Goal: Information Seeking & Learning: Learn about a topic

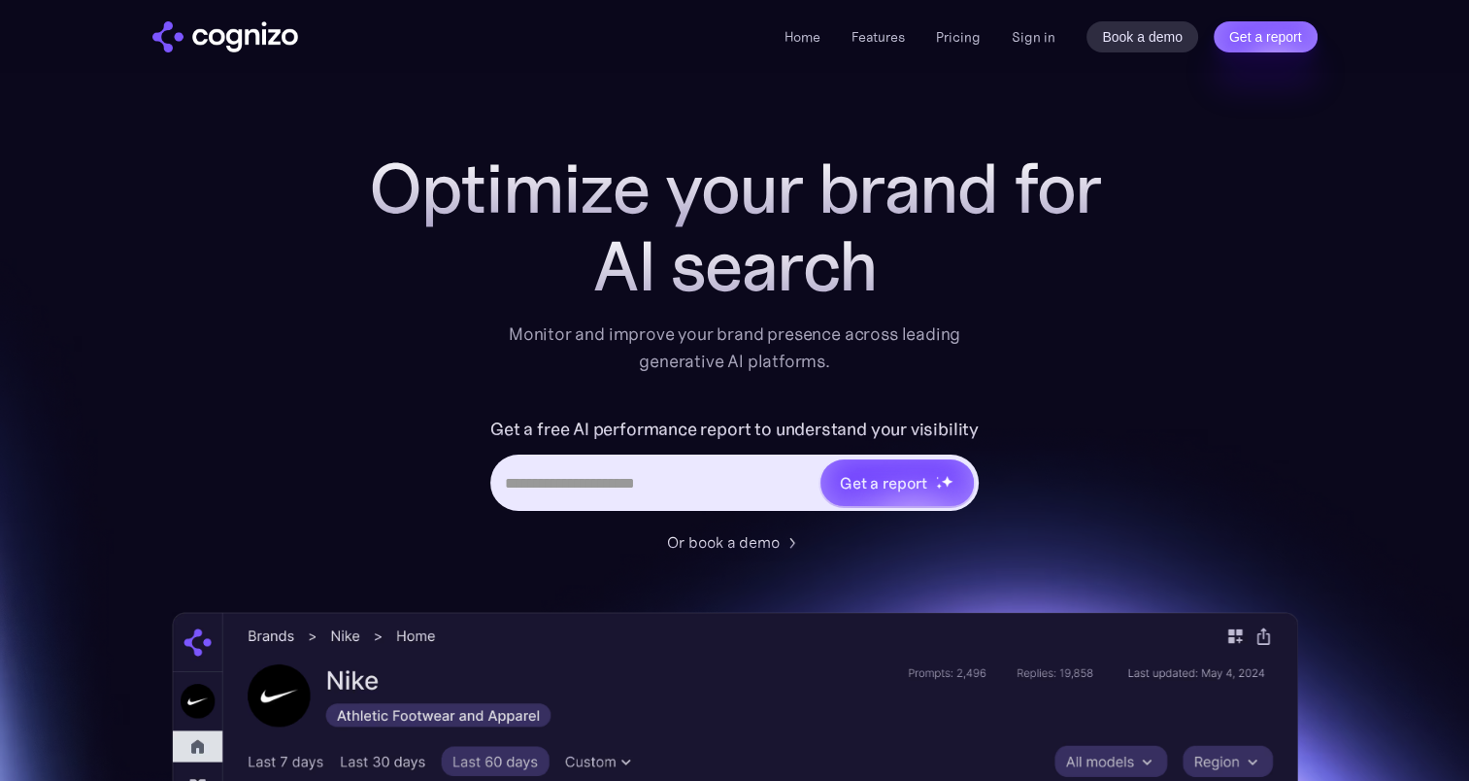
drag, startPoint x: 0, startPoint y: 0, endPoint x: 677, endPoint y: 499, distance: 840.7
click at [677, 499] on input "Hero URL Input Form" at bounding box center [655, 482] width 325 height 37
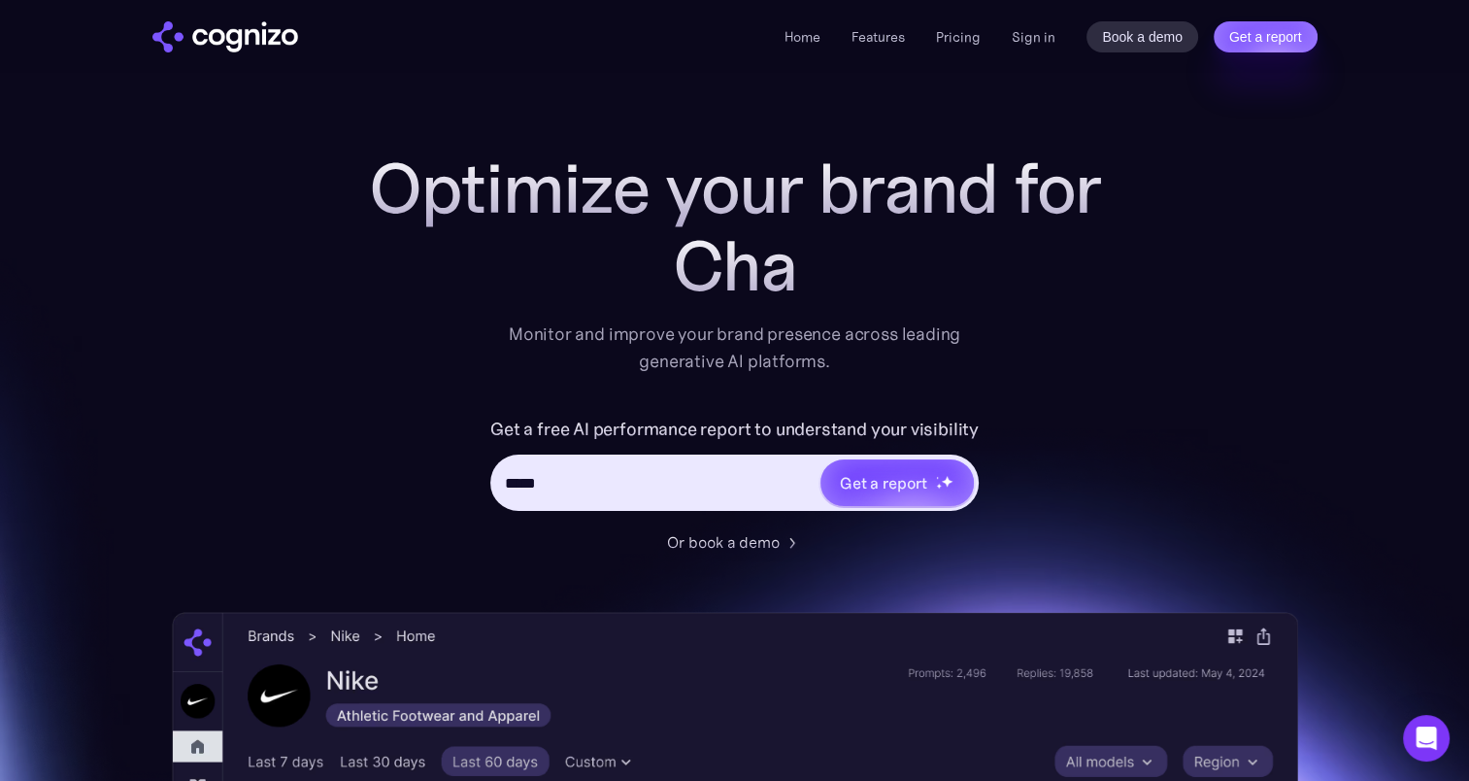
type input "******"
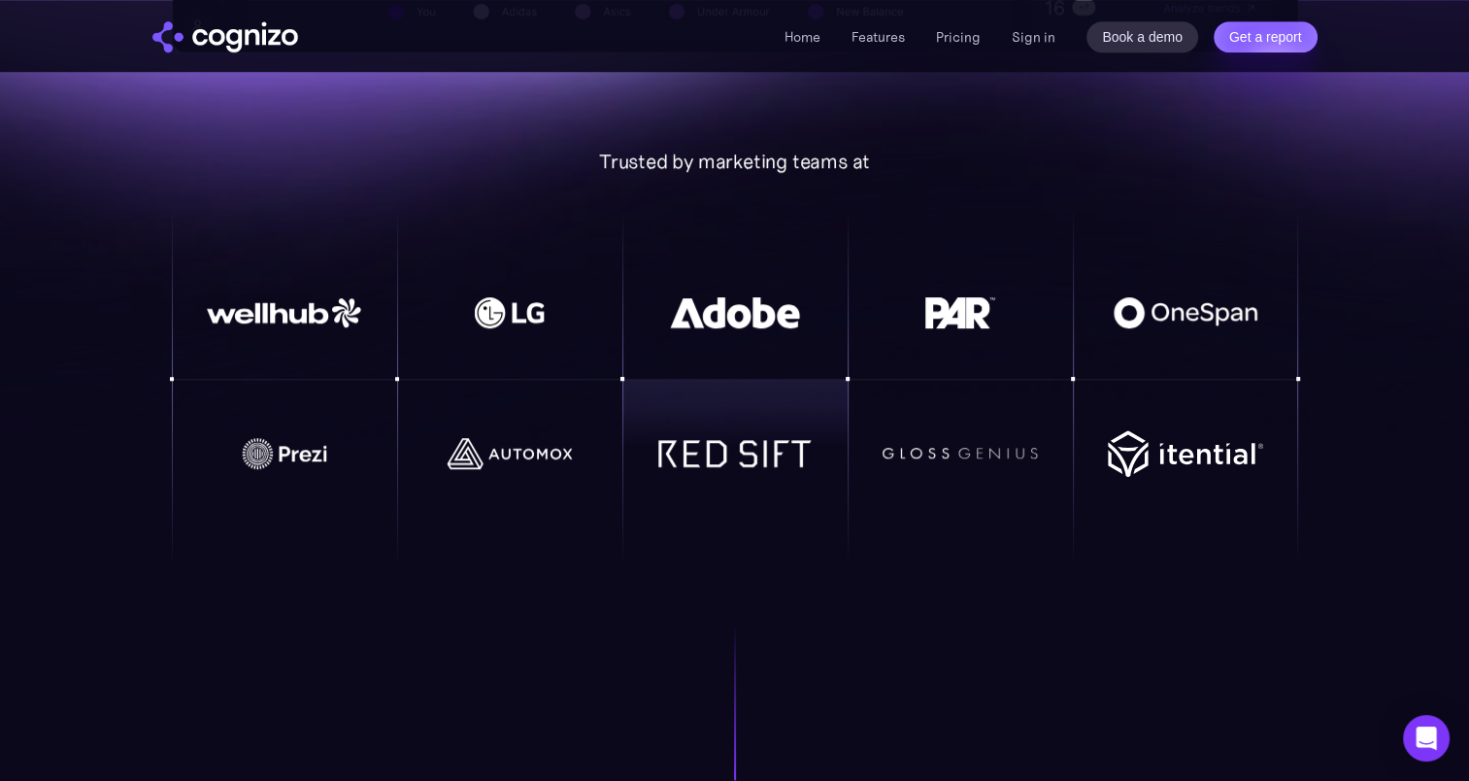
scroll to position [1359, 0]
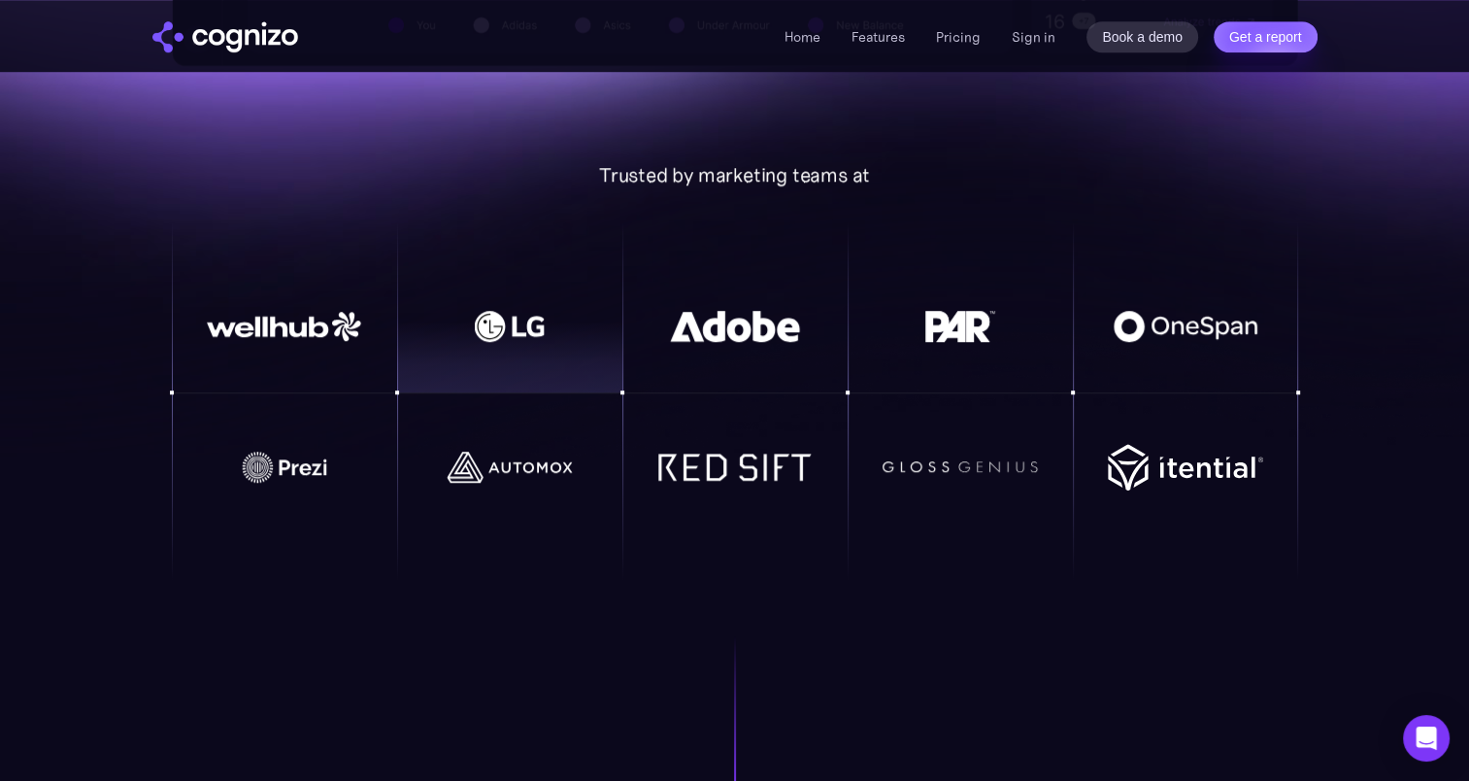
click at [422, 344] on div at bounding box center [509, 356] width 225 height 71
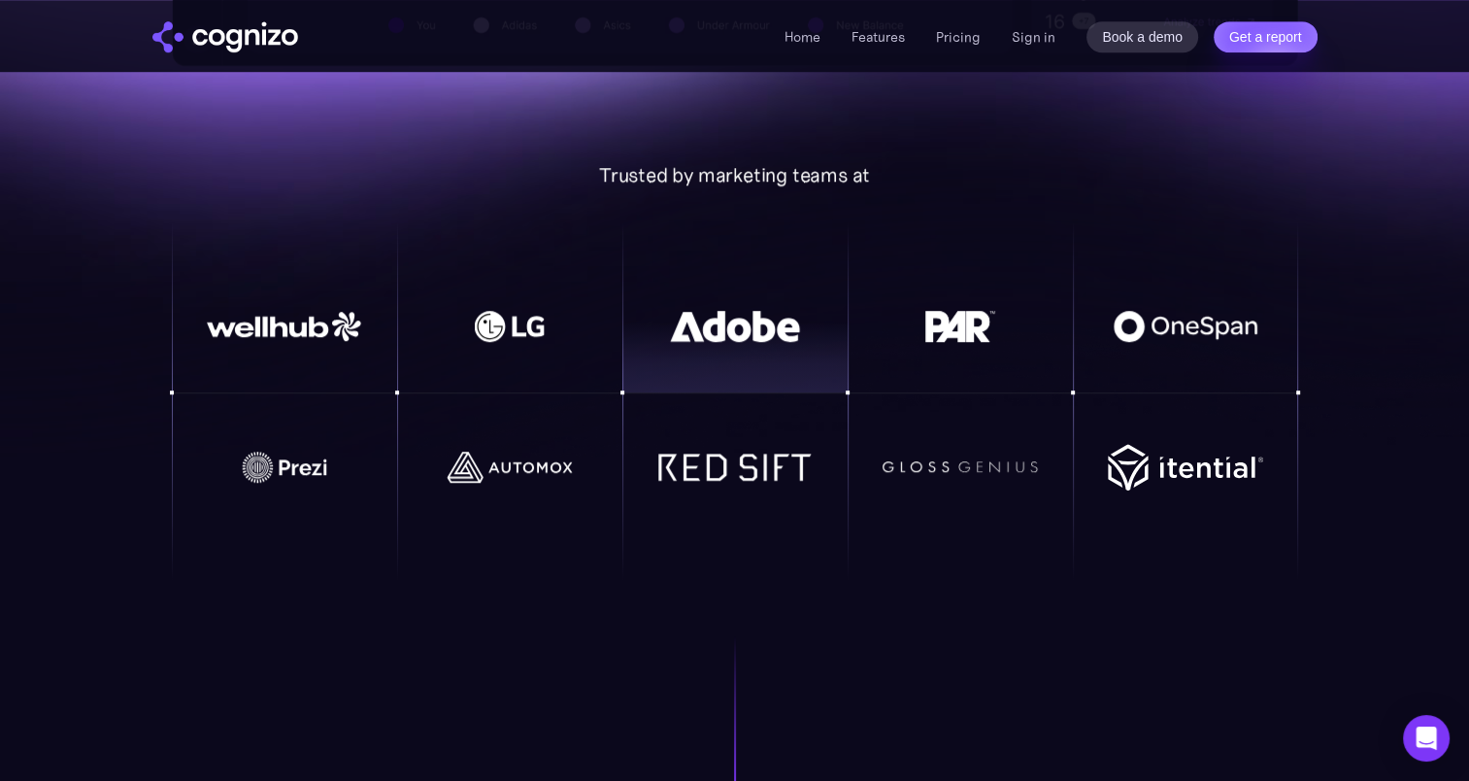
click at [766, 334] on img at bounding box center [734, 326] width 155 height 31
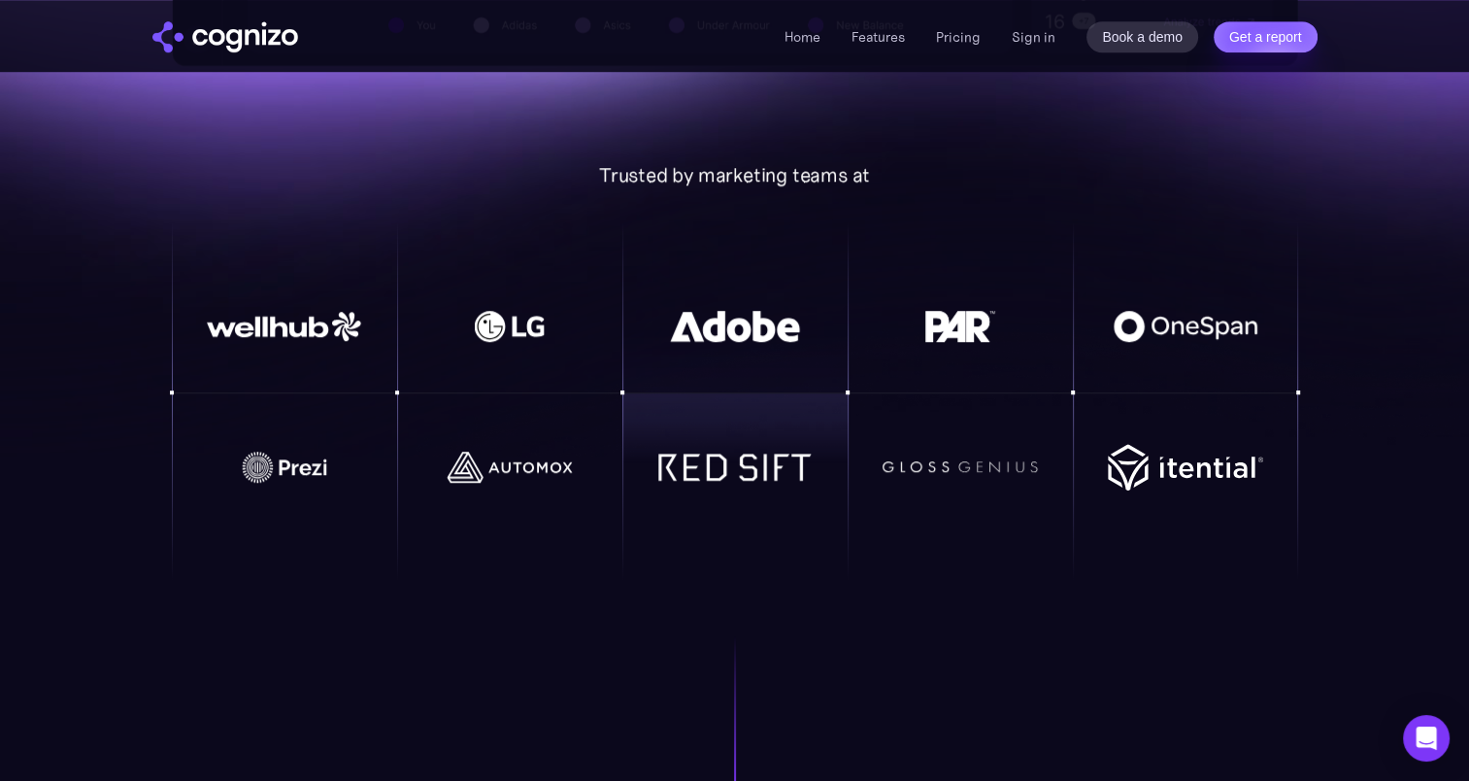
click at [766, 460] on img at bounding box center [734, 466] width 155 height 28
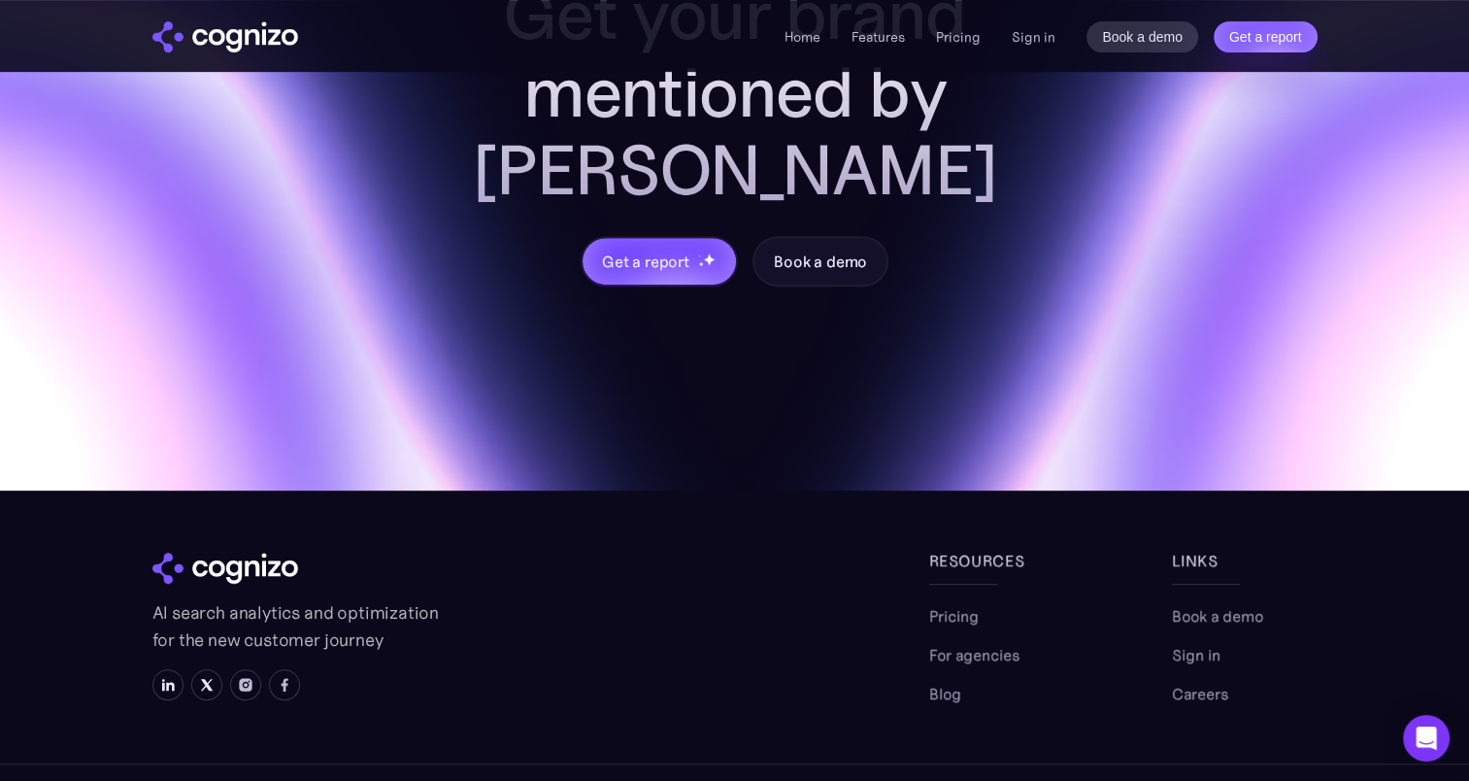
scroll to position [8185, 0]
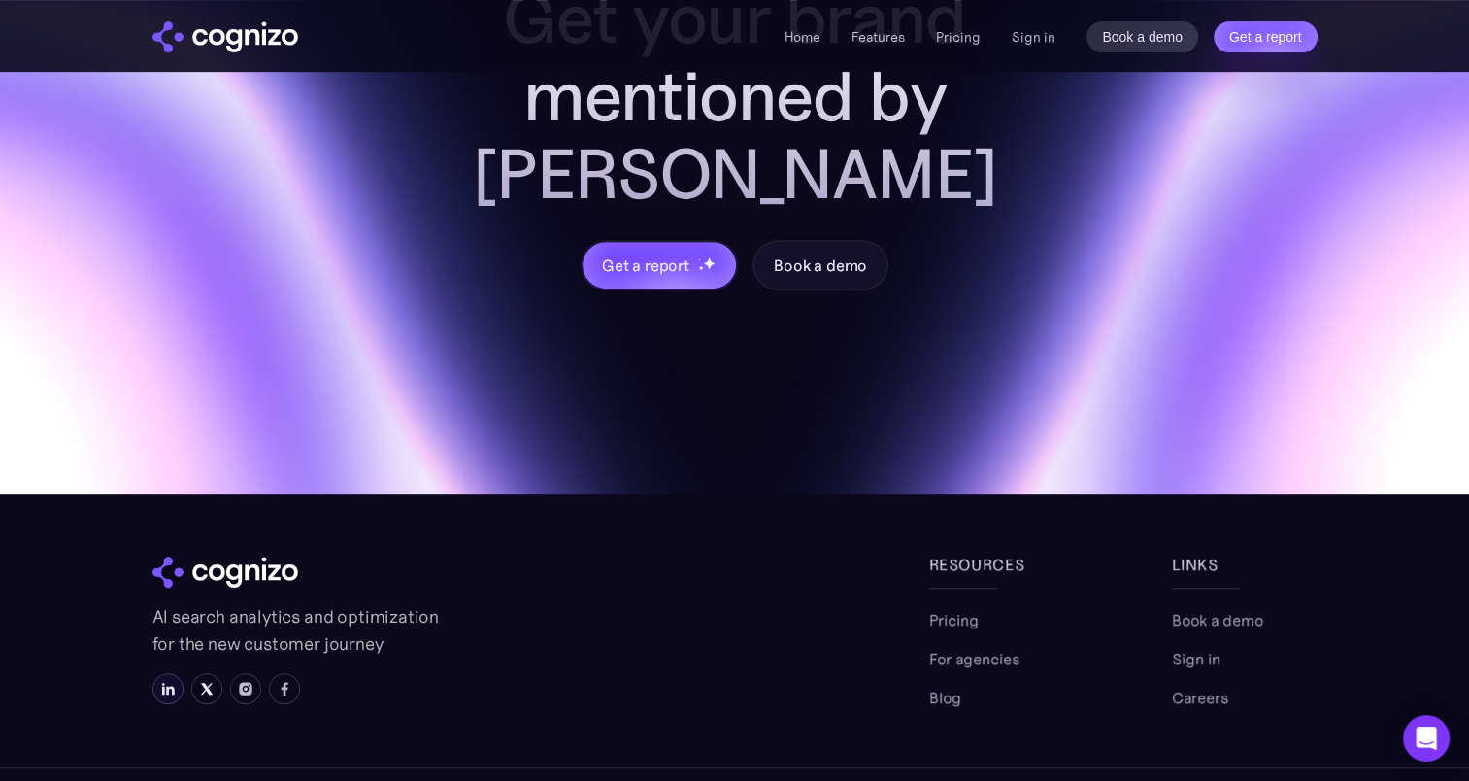
click at [172, 673] on link at bounding box center [167, 688] width 31 height 31
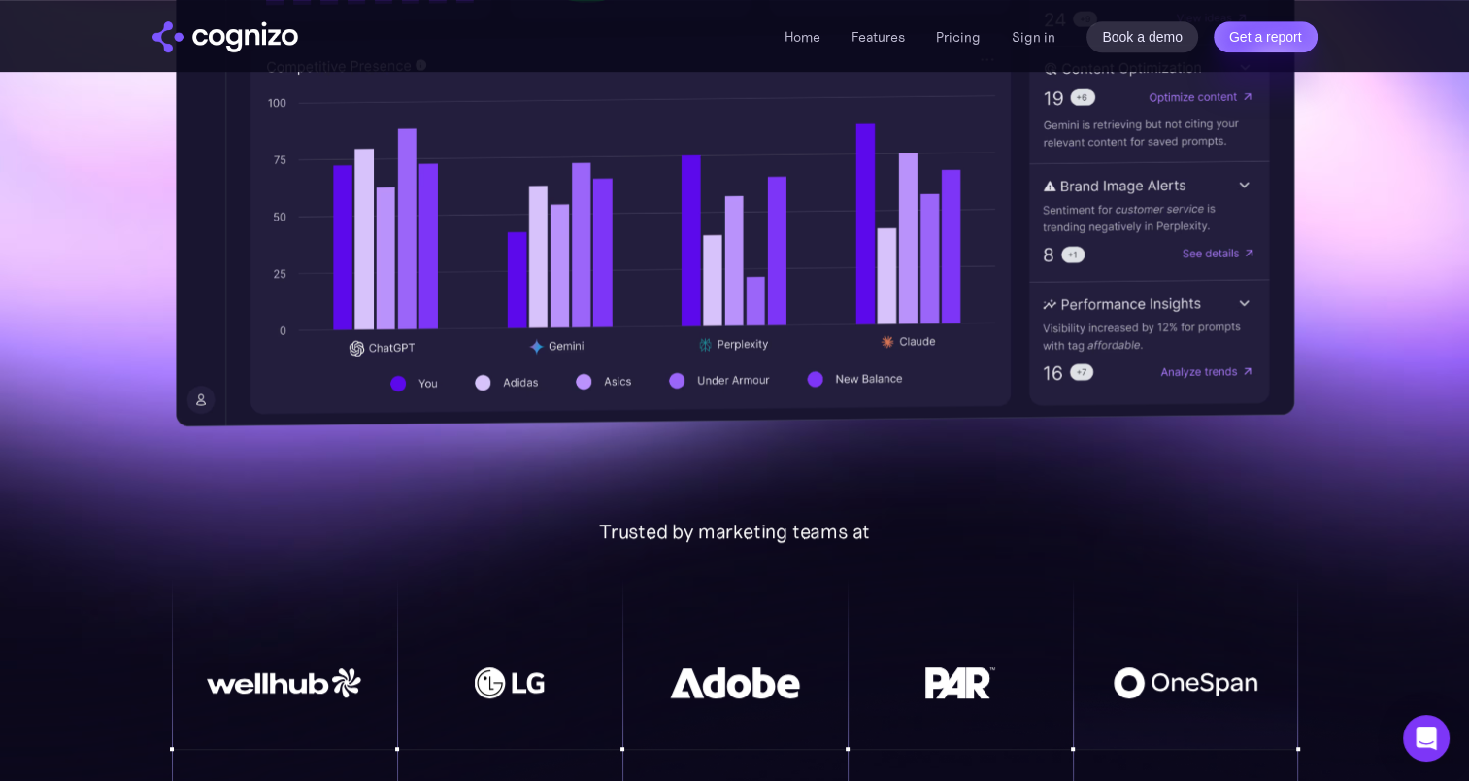
scroll to position [694, 0]
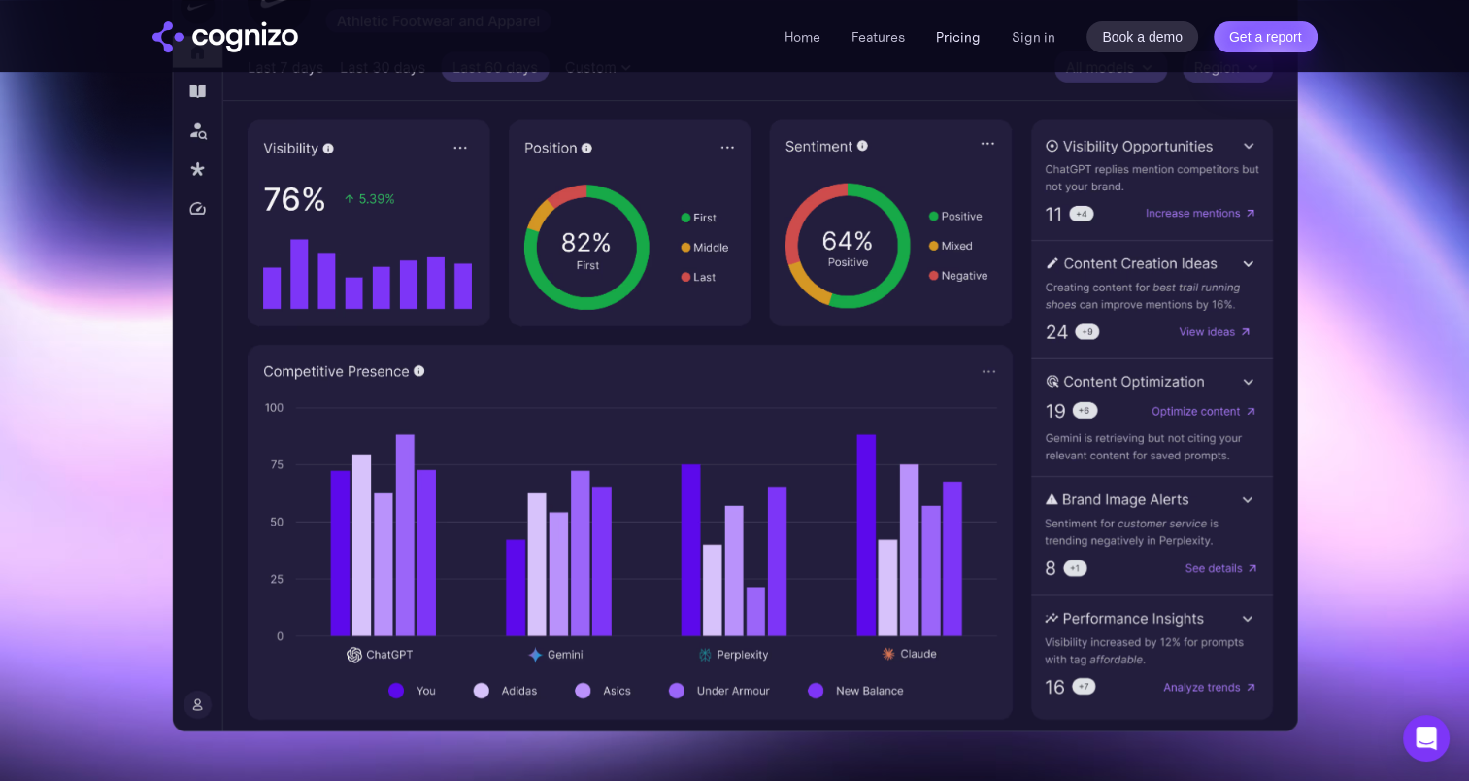
click at [962, 41] on link "Pricing" at bounding box center [958, 36] width 45 height 17
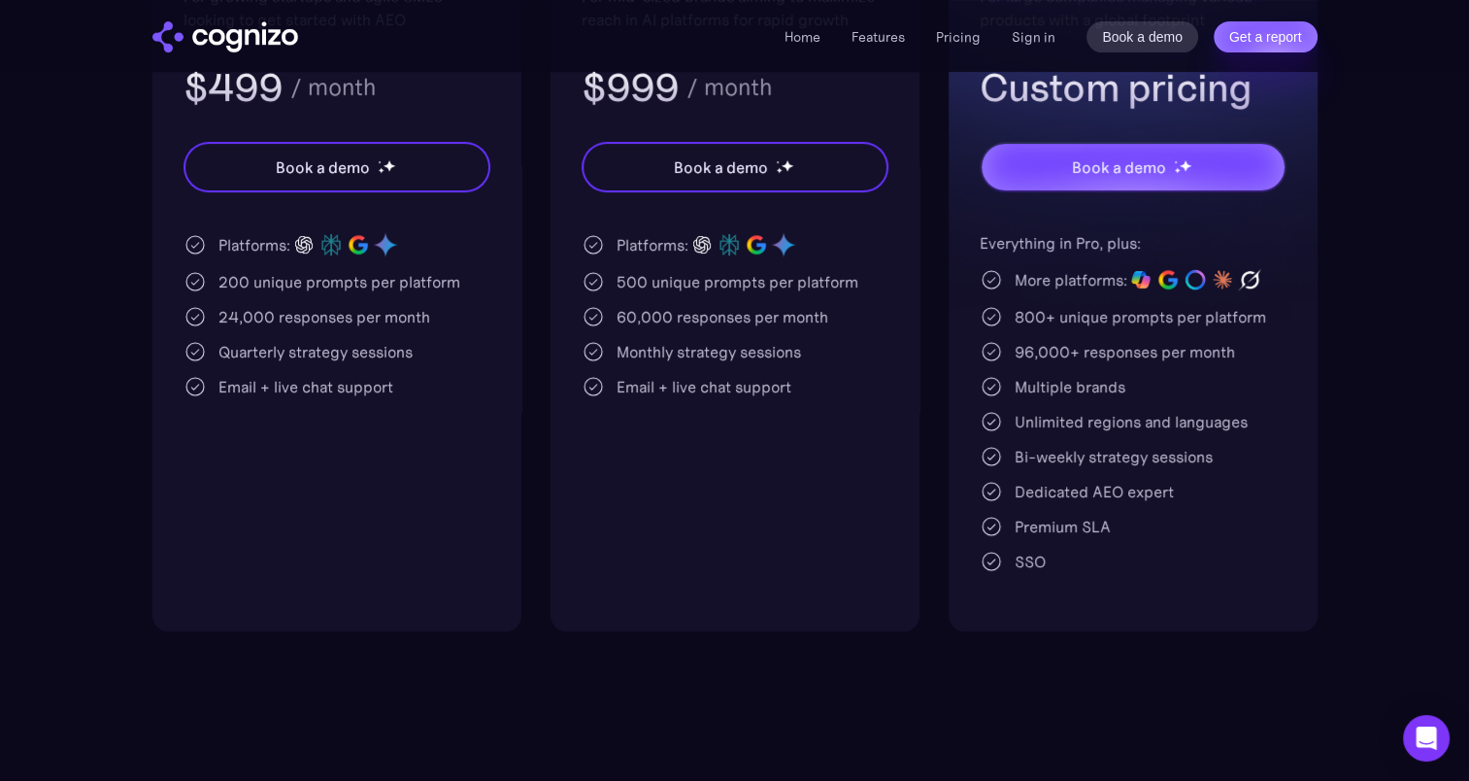
scroll to position [550, 0]
